Goal: Find specific fact: Find contact information

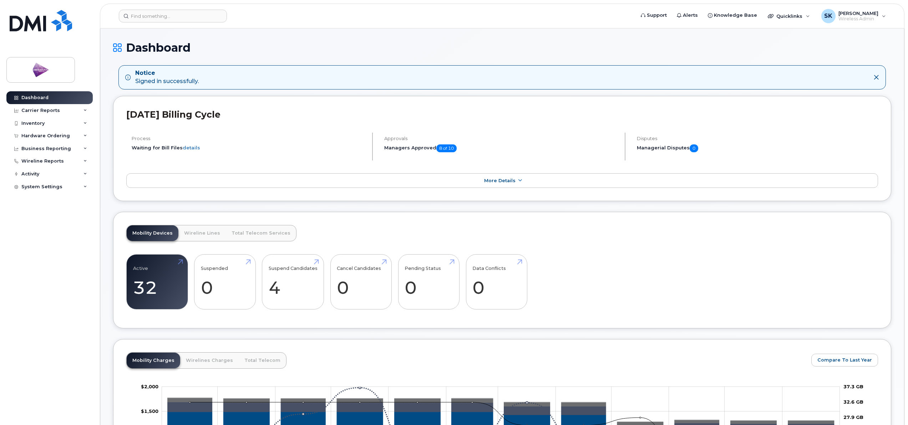
click at [163, 5] on header "Support Alerts Knowledge Base Quicklinks Suspend / Cancel Device Change SIM Car…" at bounding box center [502, 16] width 804 height 25
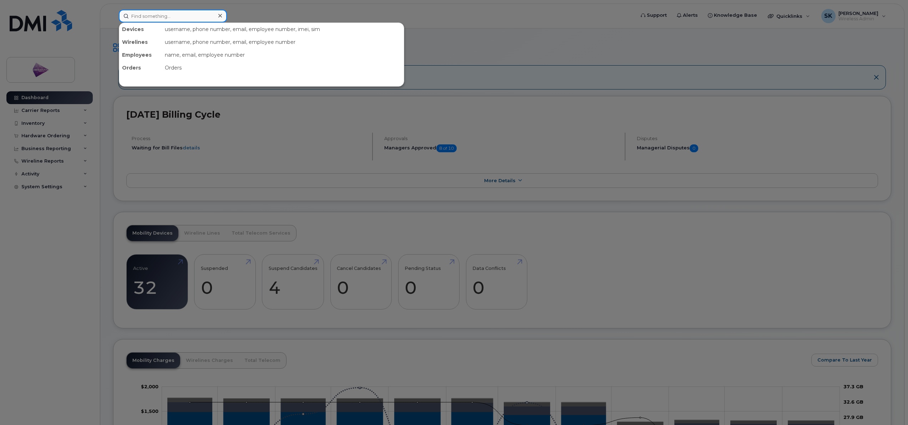
click at [160, 10] on input at bounding box center [173, 16] width 108 height 13
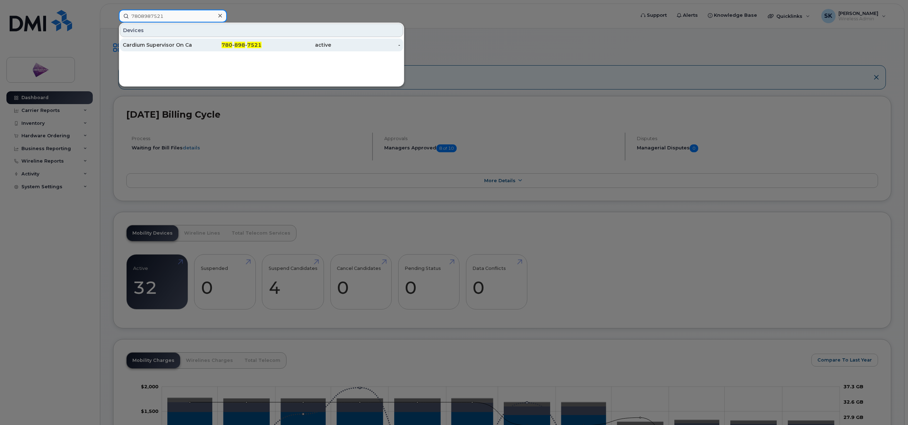
type input "7808987521"
click at [169, 43] on div "Cardium Supervisor On Call" at bounding box center [158, 44] width 70 height 7
